Goal: Check status: Check status

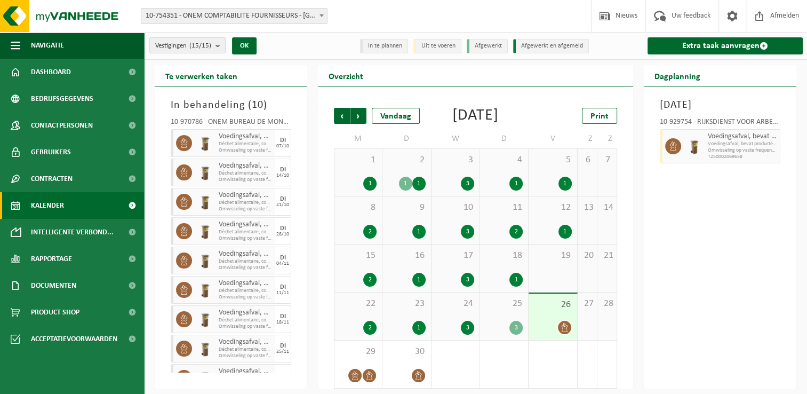
click at [192, 38] on span "Vestigingen (15/15)" at bounding box center [183, 46] width 56 height 16
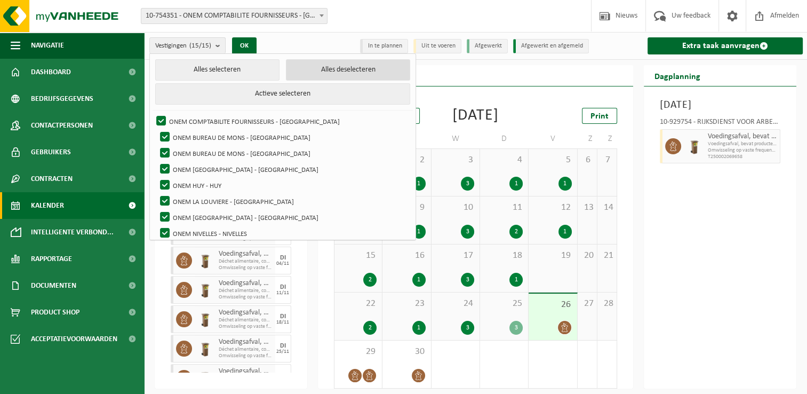
click at [303, 70] on button "Alles deselecteren" at bounding box center [348, 69] width 124 height 21
checkbox input "false"
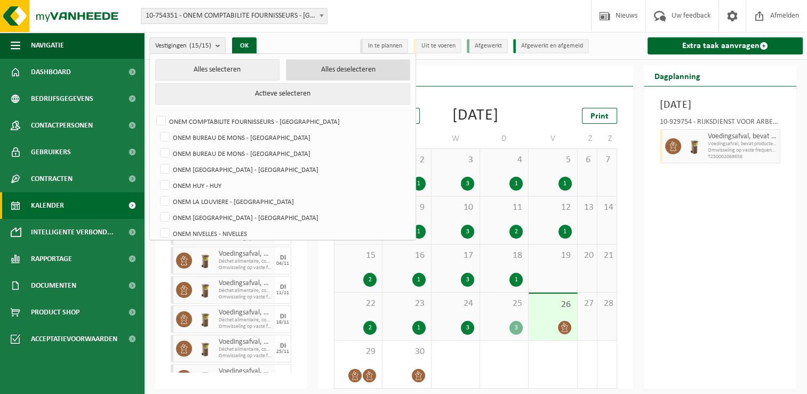
checkbox input "false"
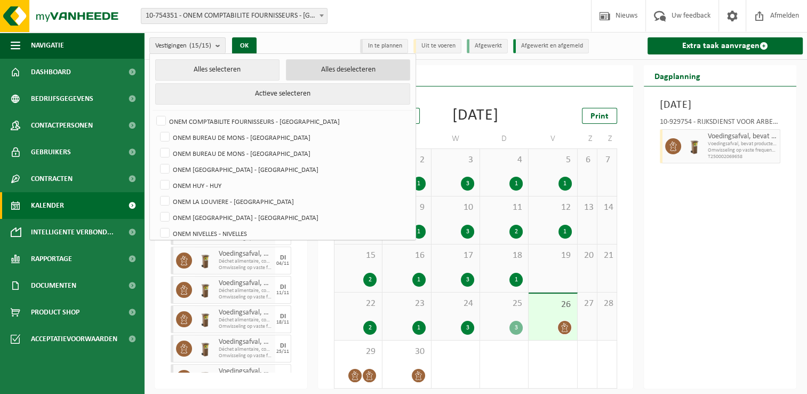
checkbox input "false"
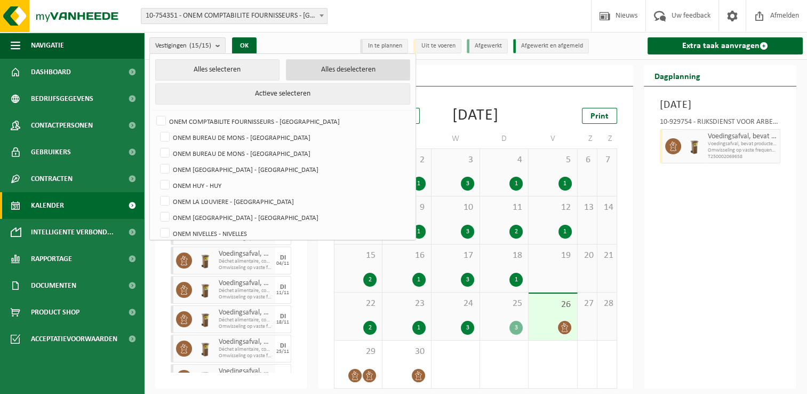
checkbox input "false"
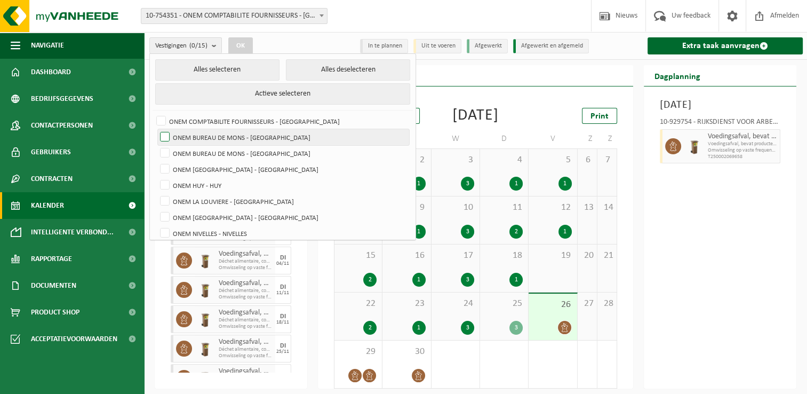
click at [260, 138] on label "ONEM BUREAU DE MONS - [GEOGRAPHIC_DATA]" at bounding box center [283, 137] width 251 height 16
click at [156, 129] on input "ONEM BUREAU DE MONS - [GEOGRAPHIC_DATA]" at bounding box center [156, 129] width 1 height 1
checkbox input "true"
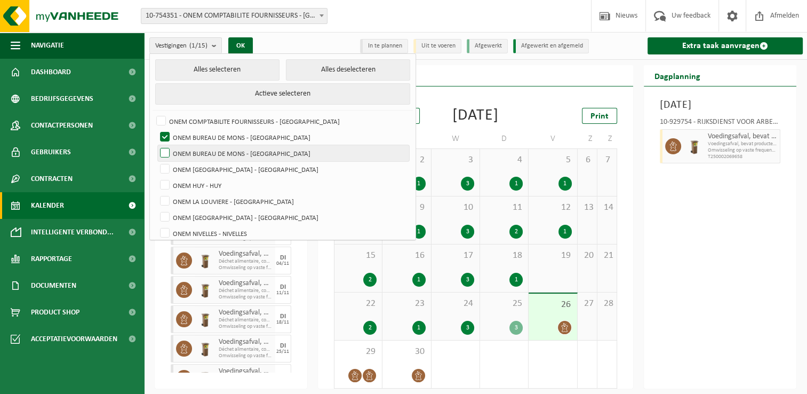
click at [259, 149] on label "ONEM BUREAU DE MONS - [GEOGRAPHIC_DATA]" at bounding box center [283, 153] width 251 height 16
click at [156, 145] on input "ONEM BUREAU DE MONS - [GEOGRAPHIC_DATA]" at bounding box center [156, 145] width 1 height 1
checkbox input "true"
click at [243, 41] on button "OK" at bounding box center [240, 45] width 25 height 17
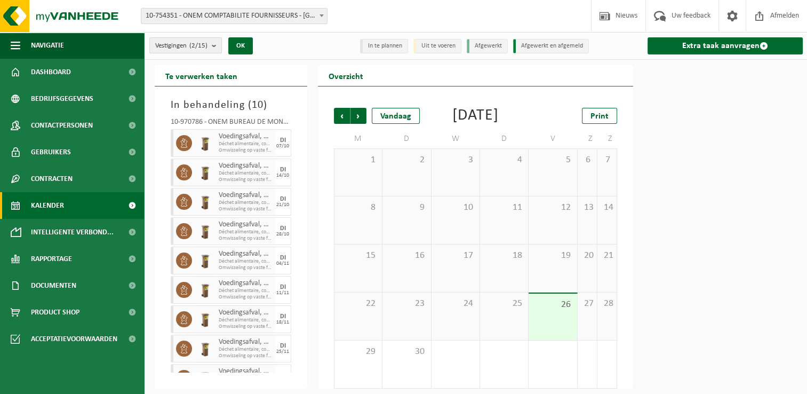
click at [205, 46] on count "(2/15)" at bounding box center [198, 45] width 18 height 7
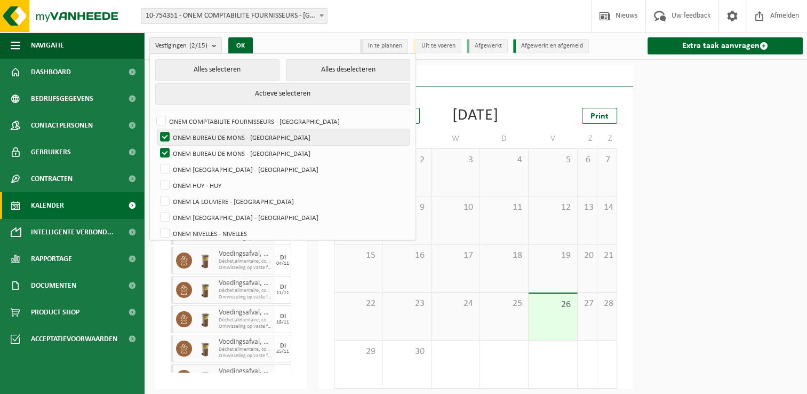
click at [244, 133] on label "ONEM BUREAU DE MONS - [GEOGRAPHIC_DATA]" at bounding box center [283, 137] width 251 height 16
click at [156, 129] on input "ONEM BUREAU DE MONS - [GEOGRAPHIC_DATA]" at bounding box center [156, 129] width 1 height 1
checkbox input "false"
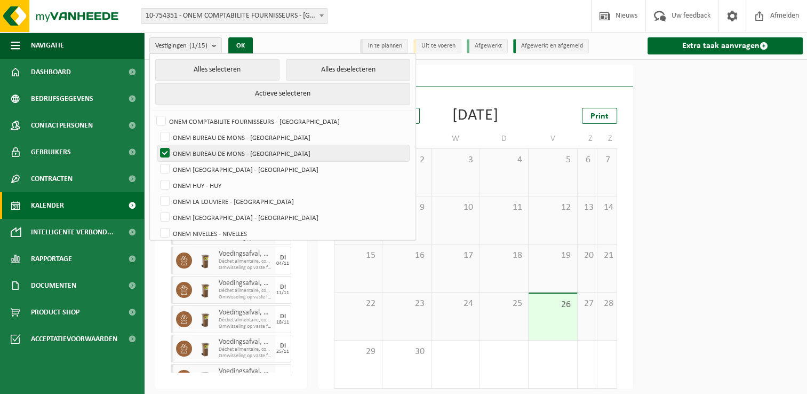
click at [245, 154] on label "ONEM BUREAU DE MONS - [GEOGRAPHIC_DATA]" at bounding box center [283, 153] width 251 height 16
click at [156, 145] on input "ONEM BUREAU DE MONS - [GEOGRAPHIC_DATA]" at bounding box center [156, 145] width 1 height 1
checkbox input "false"
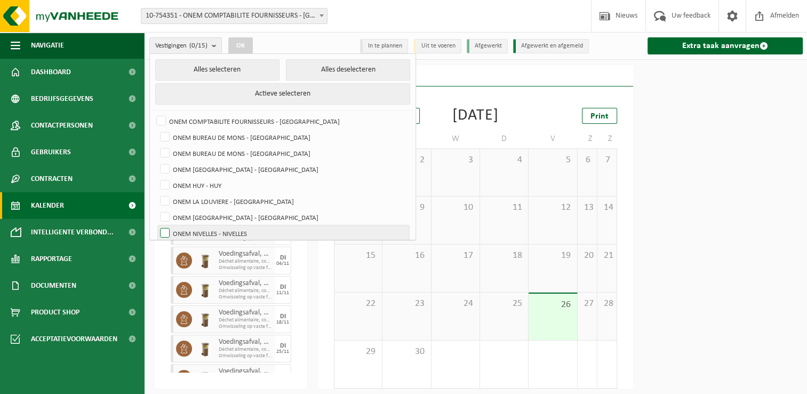
click at [250, 229] on label "ONEM NIVELLES - NIVELLES" at bounding box center [283, 233] width 251 height 16
click at [156, 225] on input "ONEM NIVELLES - NIVELLES" at bounding box center [156, 225] width 1 height 1
checkbox input "true"
click at [250, 39] on button "OK" at bounding box center [240, 45] width 25 height 17
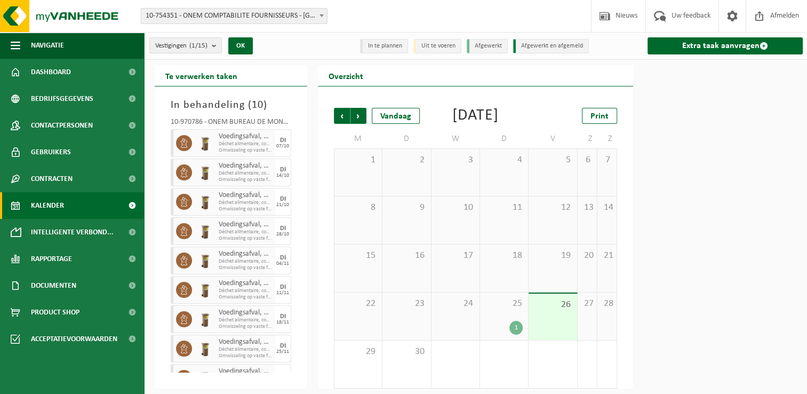
click at [506, 335] on div "1" at bounding box center [504, 328] width 37 height 14
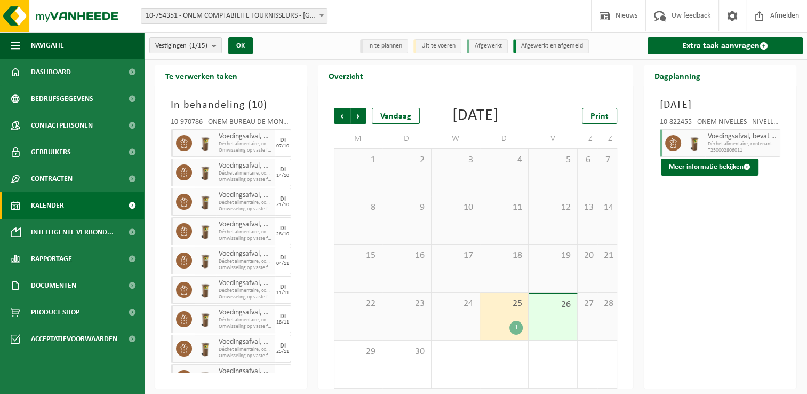
scroll to position [20, 0]
